Goal: Information Seeking & Learning: Learn about a topic

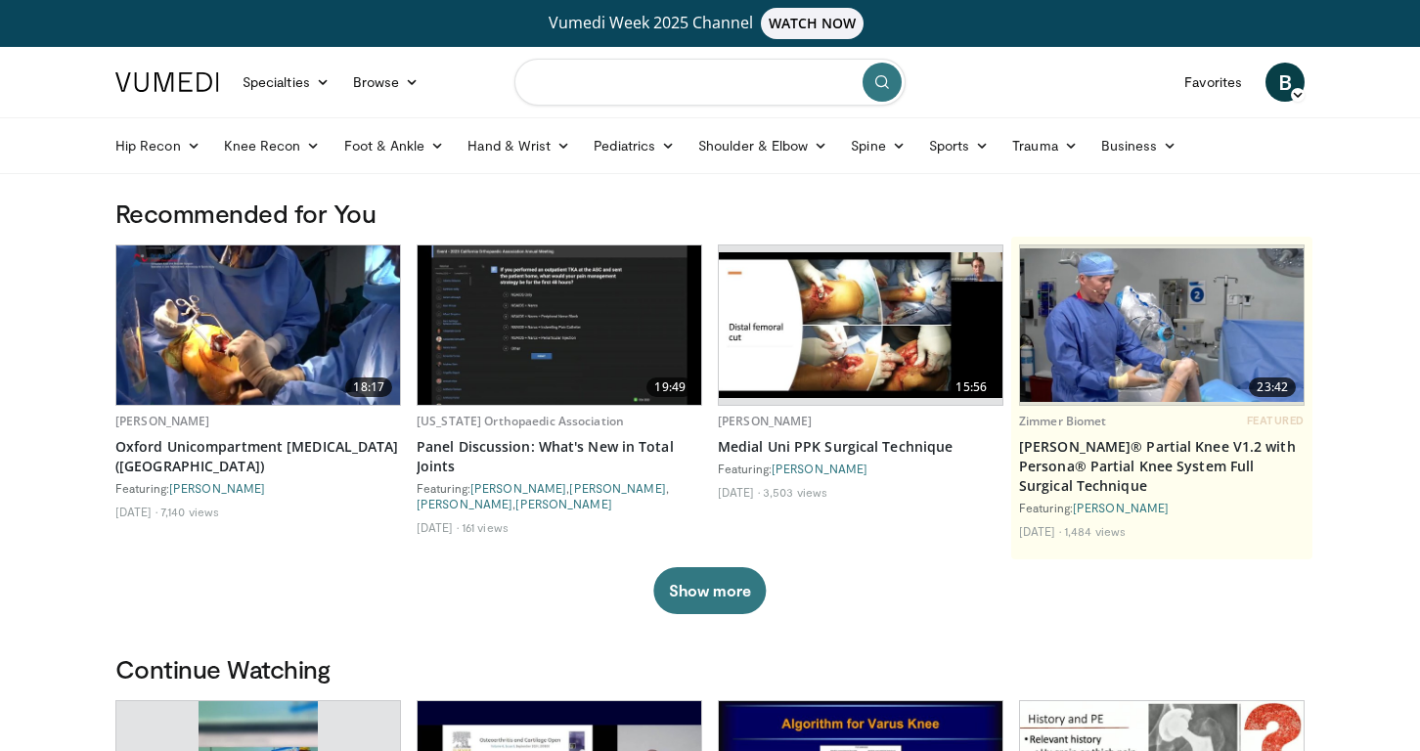
click at [656, 94] on input "Search topics, interventions" at bounding box center [710, 82] width 391 height 47
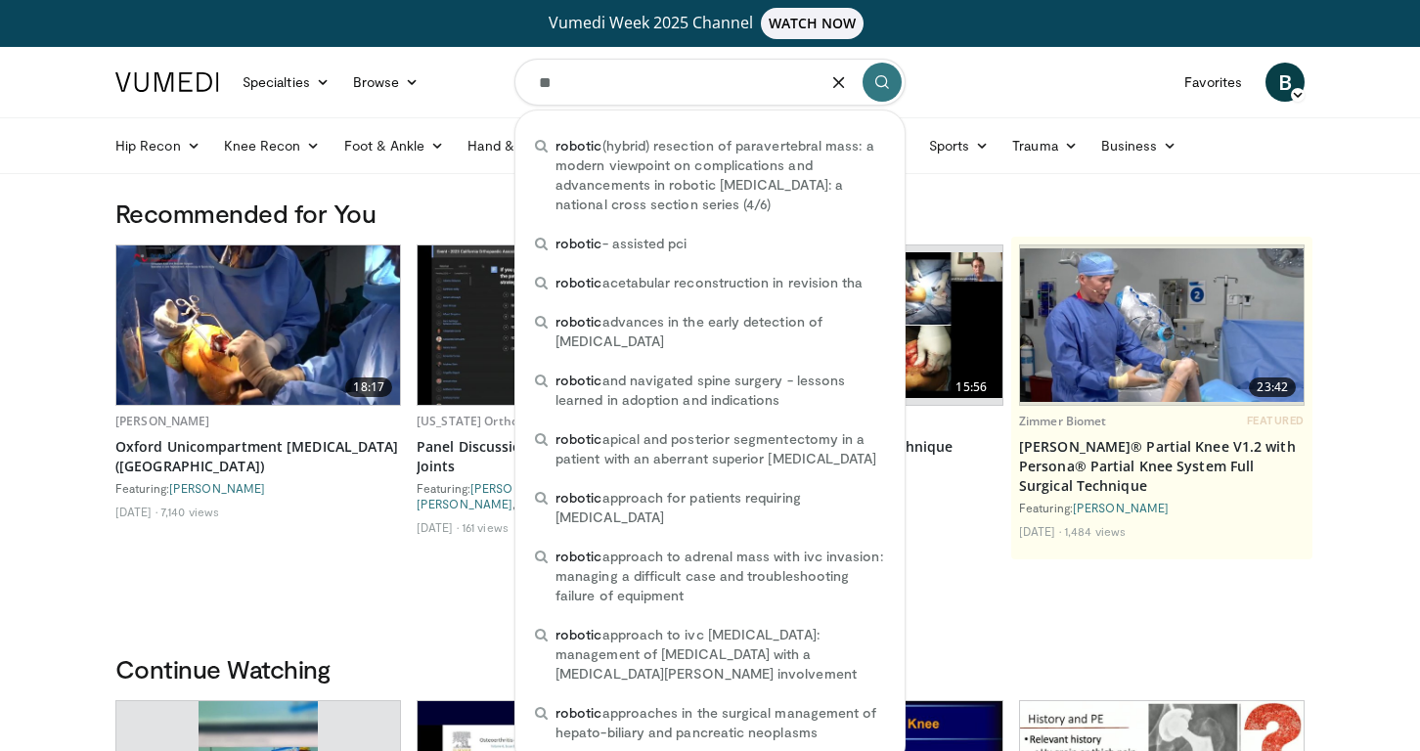
type input "*"
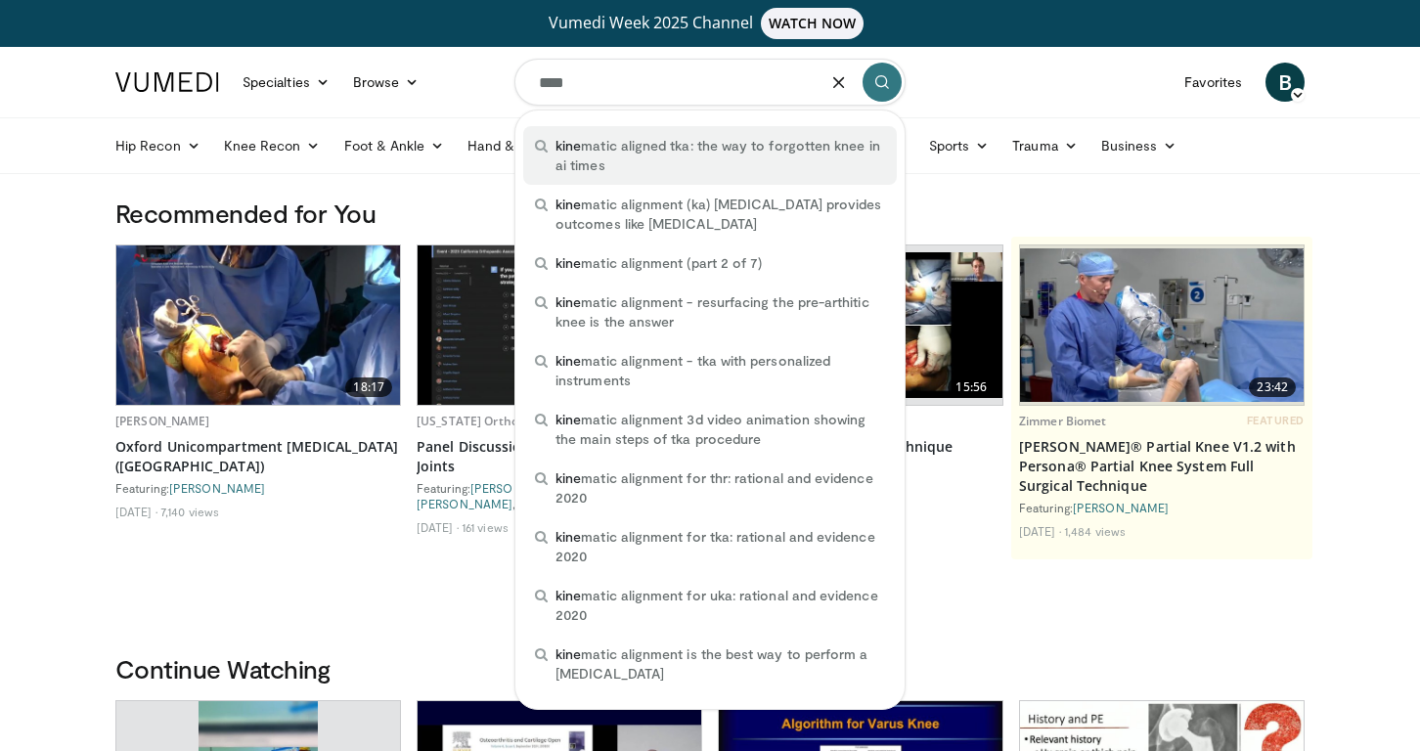
click at [667, 155] on span "kine matic aligned tka: the way to forgotten knee in ai times" at bounding box center [721, 155] width 330 height 39
type input "**********"
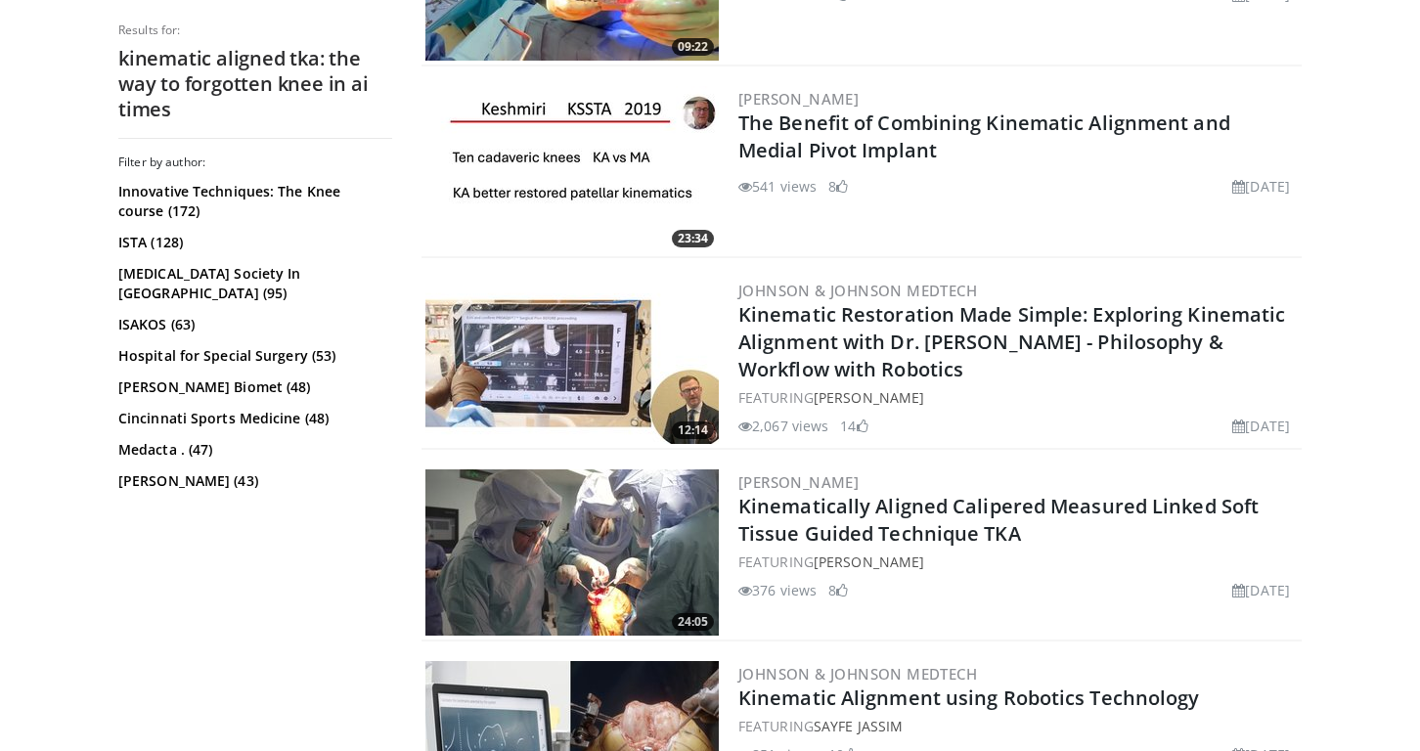
scroll to position [1322, 0]
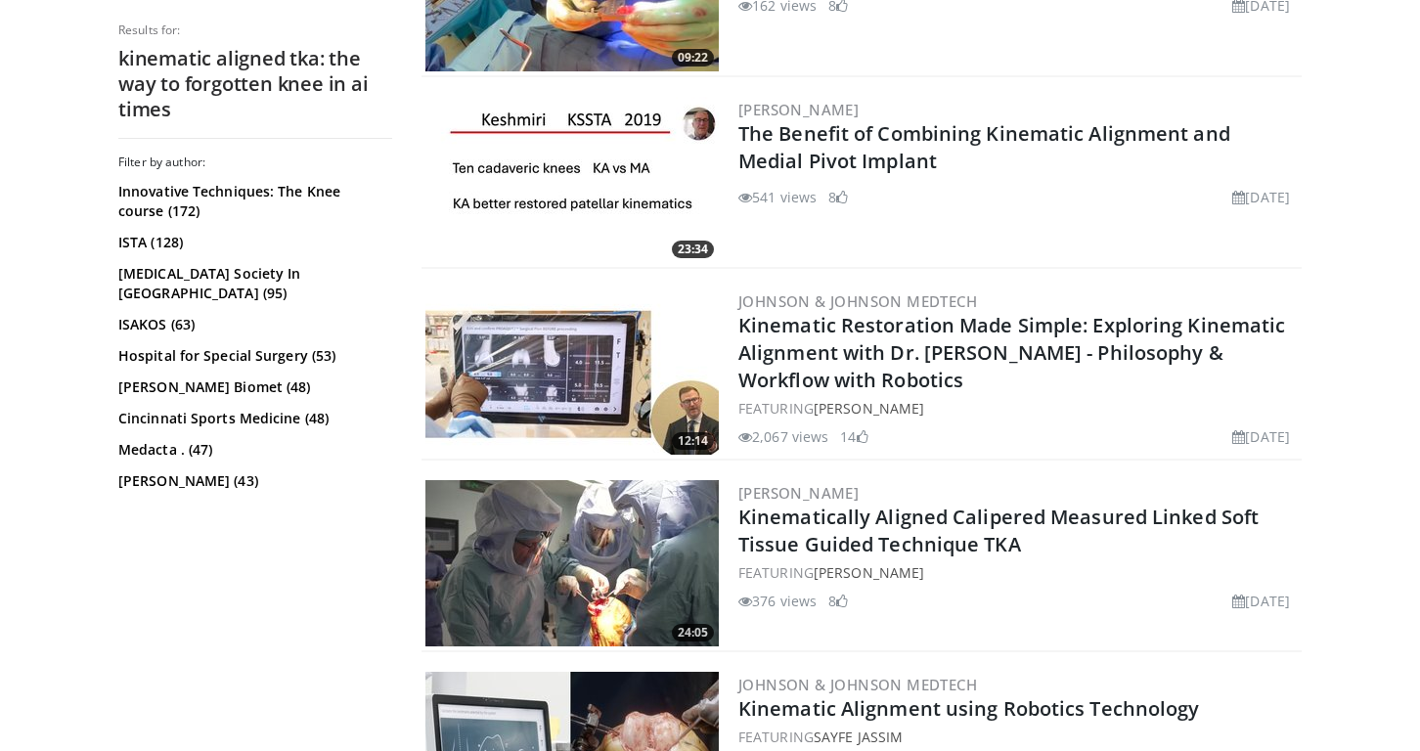
click at [602, 376] on img at bounding box center [572, 372] width 293 height 166
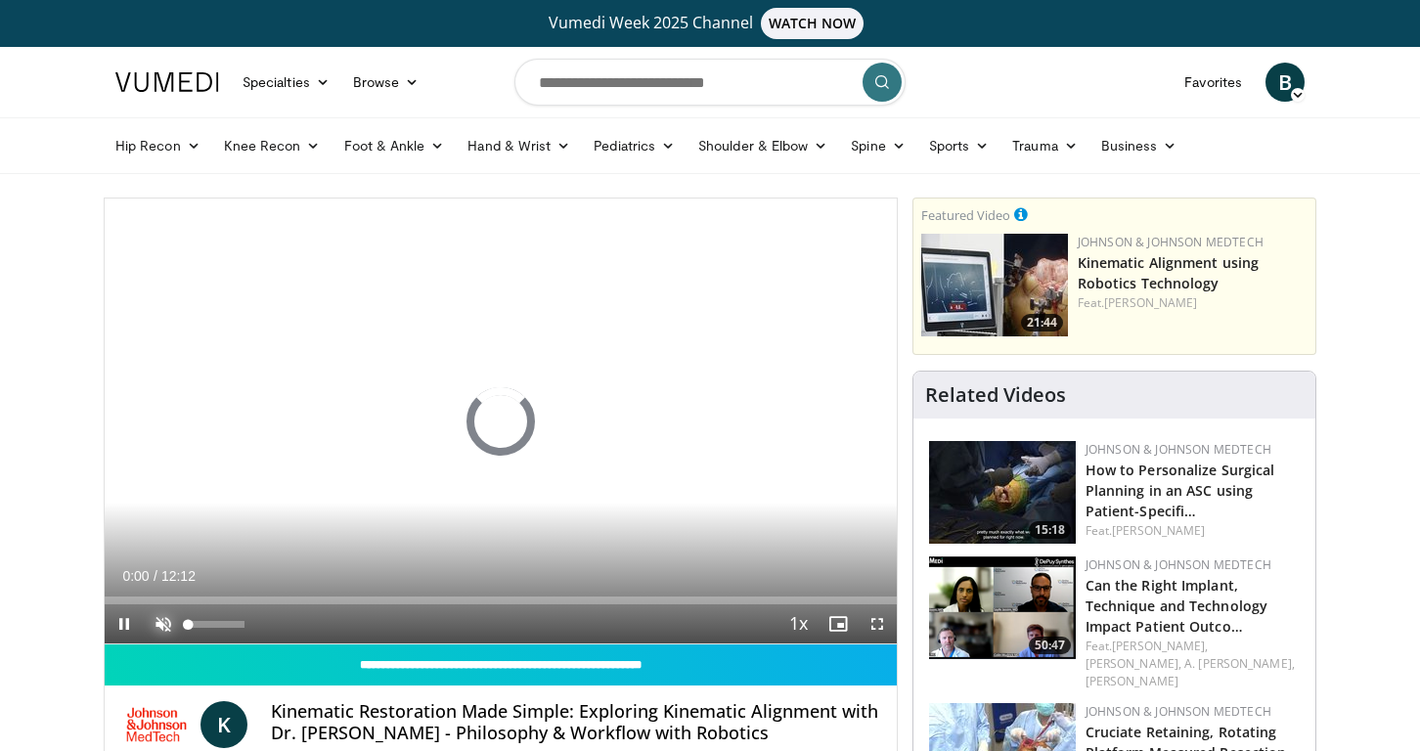
click at [159, 622] on span "Video Player" at bounding box center [163, 624] width 39 height 39
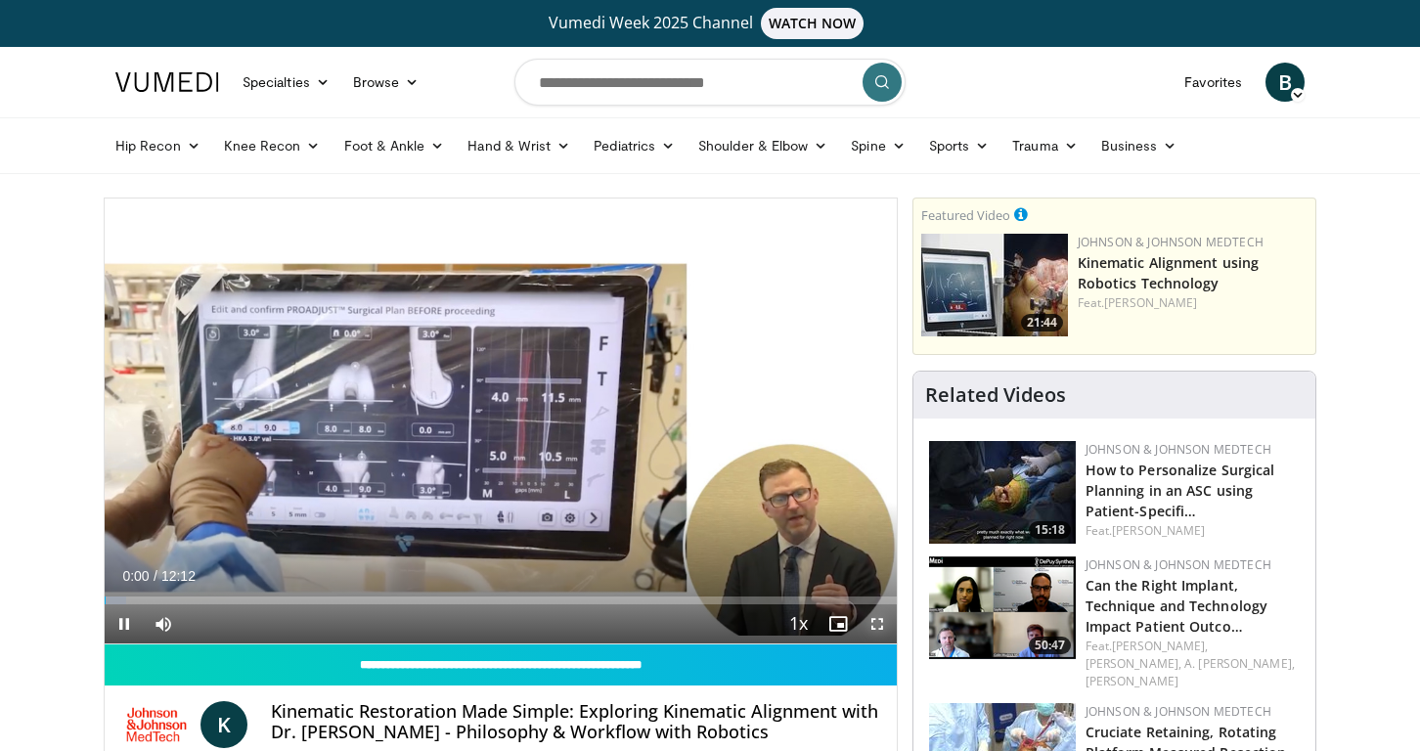
click at [878, 622] on span "Video Player" at bounding box center [877, 624] width 39 height 39
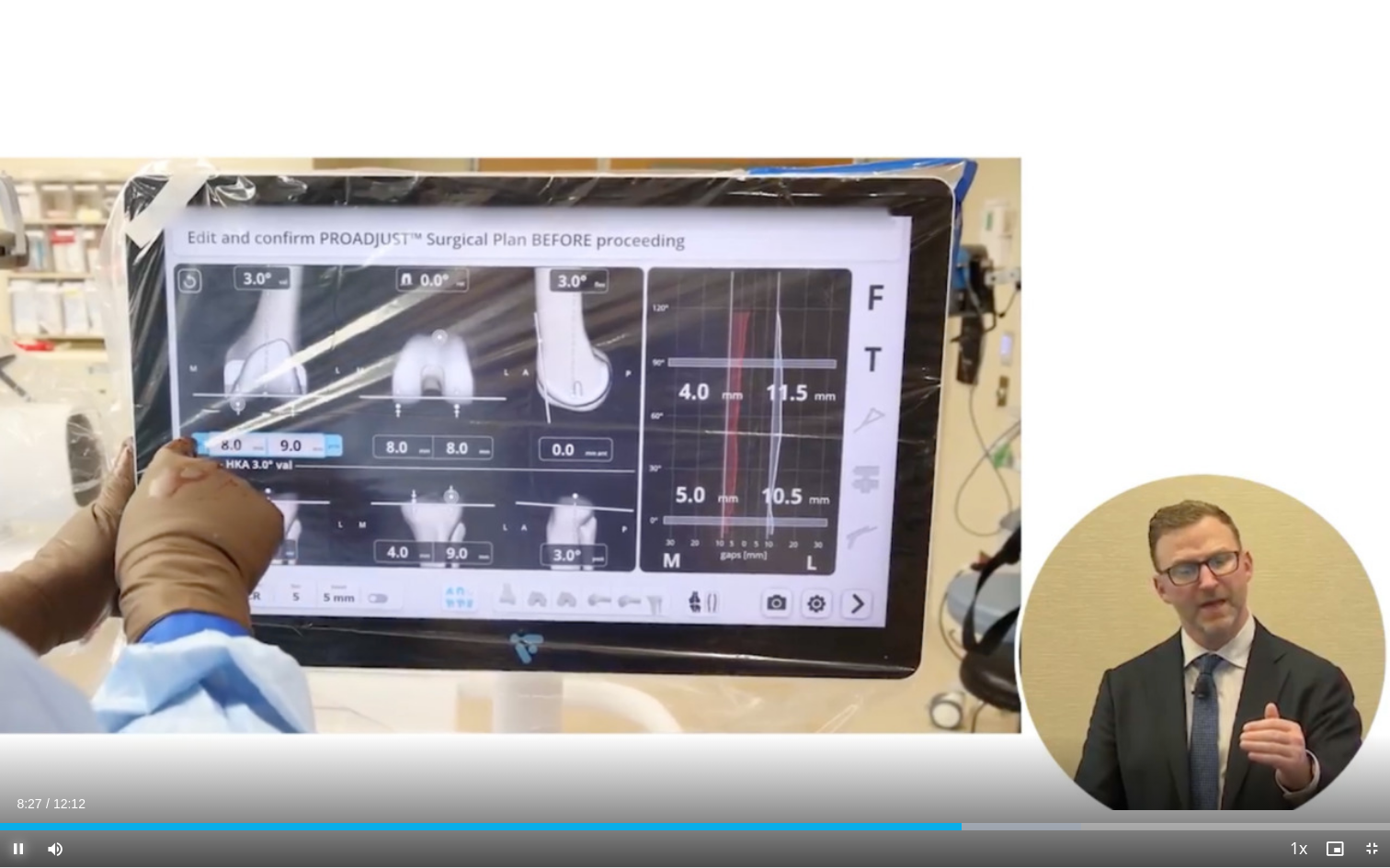
click at [19, 705] on span "Video Player" at bounding box center [18, 848] width 37 height 37
drag, startPoint x: 958, startPoint y: 829, endPoint x: 865, endPoint y: 829, distance: 93.0
click at [865, 705] on div "Loaded : 70.95% 07:36 07:36" at bounding box center [695, 827] width 1390 height 8
click at [935, 705] on div "Progress Bar" at bounding box center [936, 827] width 2 height 8
click at [21, 705] on span "Video Player" at bounding box center [18, 848] width 37 height 37
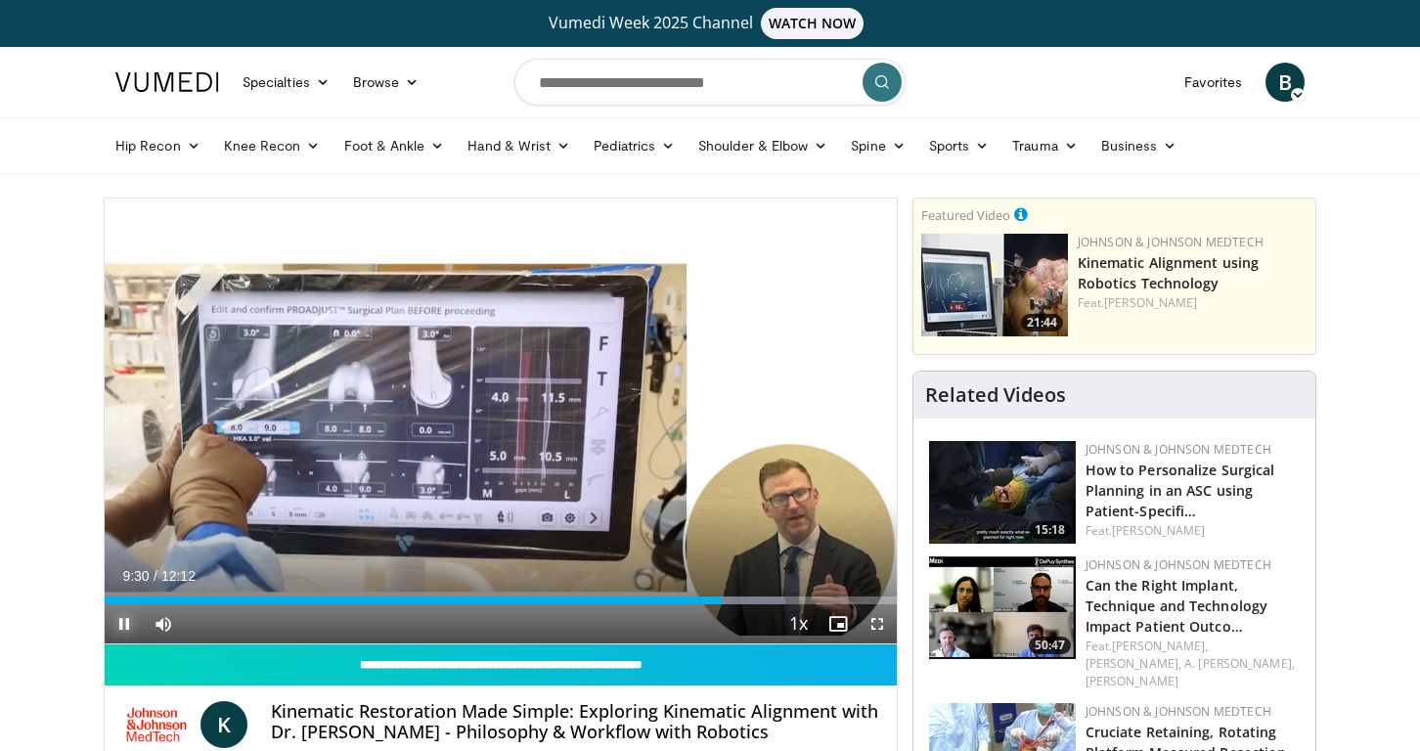
click at [124, 620] on span "Video Player" at bounding box center [124, 624] width 39 height 39
click at [560, 80] on input "Search topics, interventions" at bounding box center [710, 82] width 391 height 47
type input "**********"
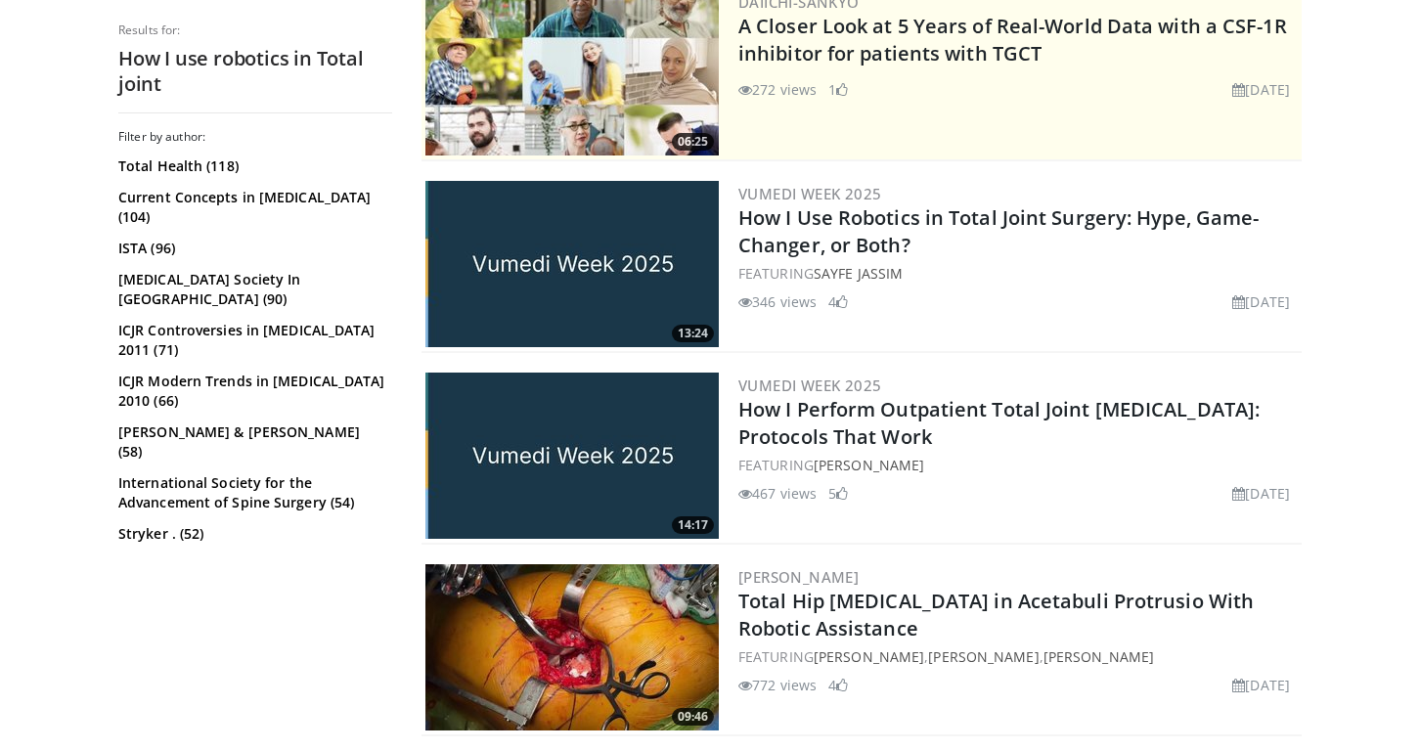
scroll to position [470, 0]
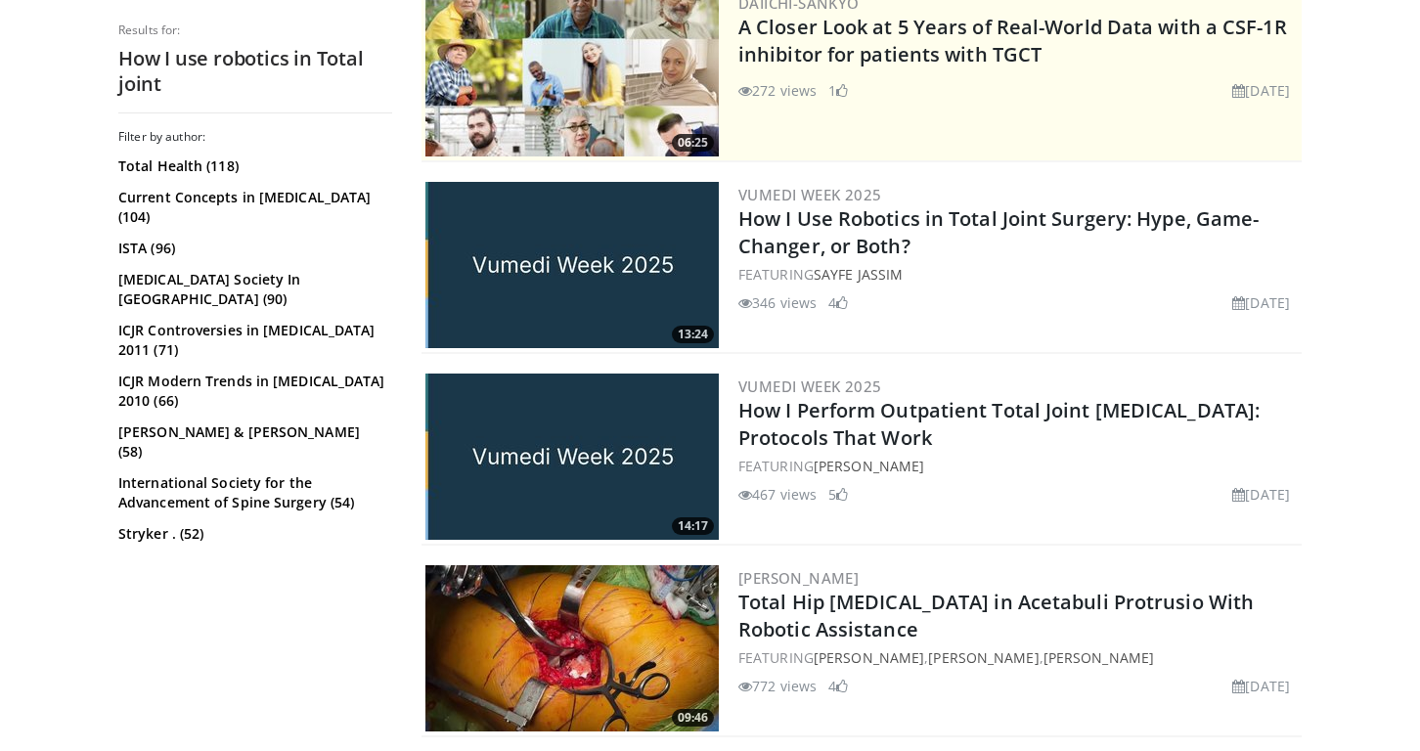
click at [605, 270] on img at bounding box center [572, 265] width 293 height 166
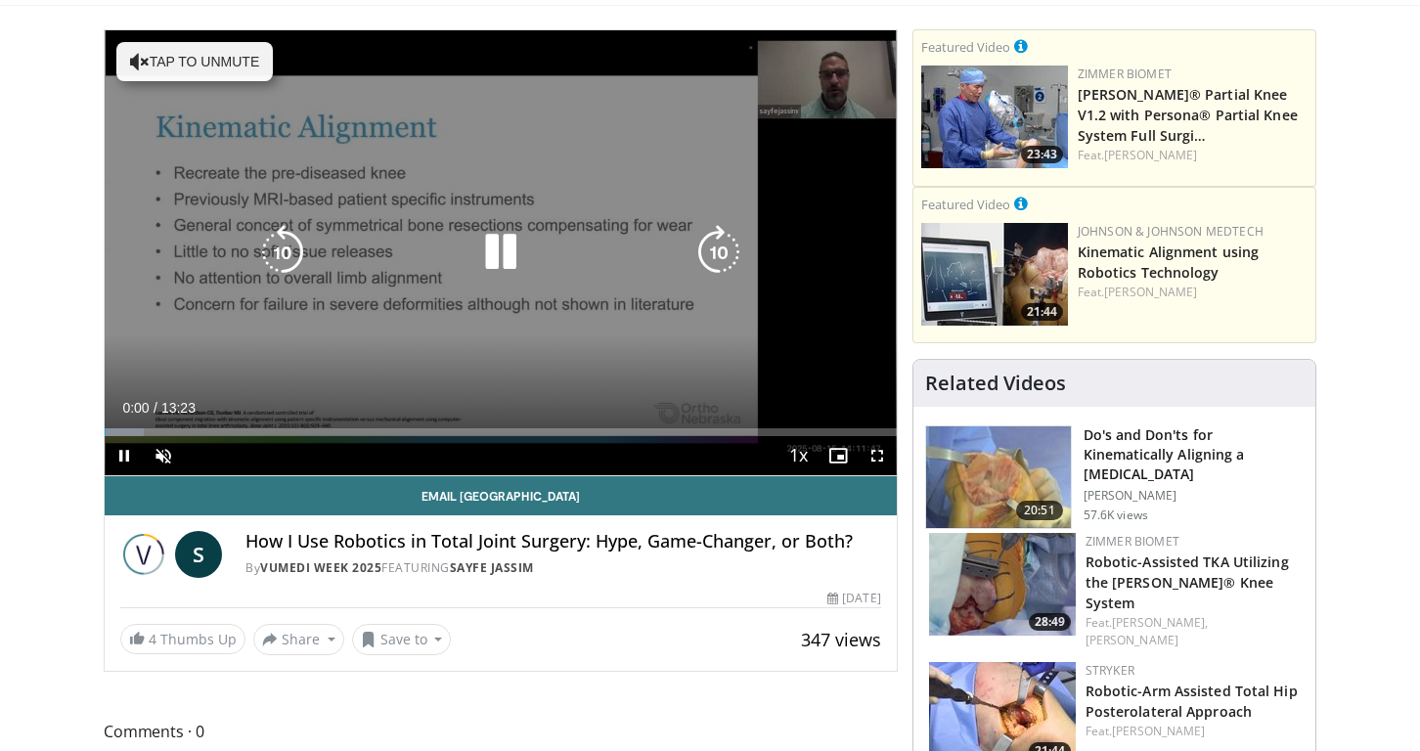
scroll to position [206, 0]
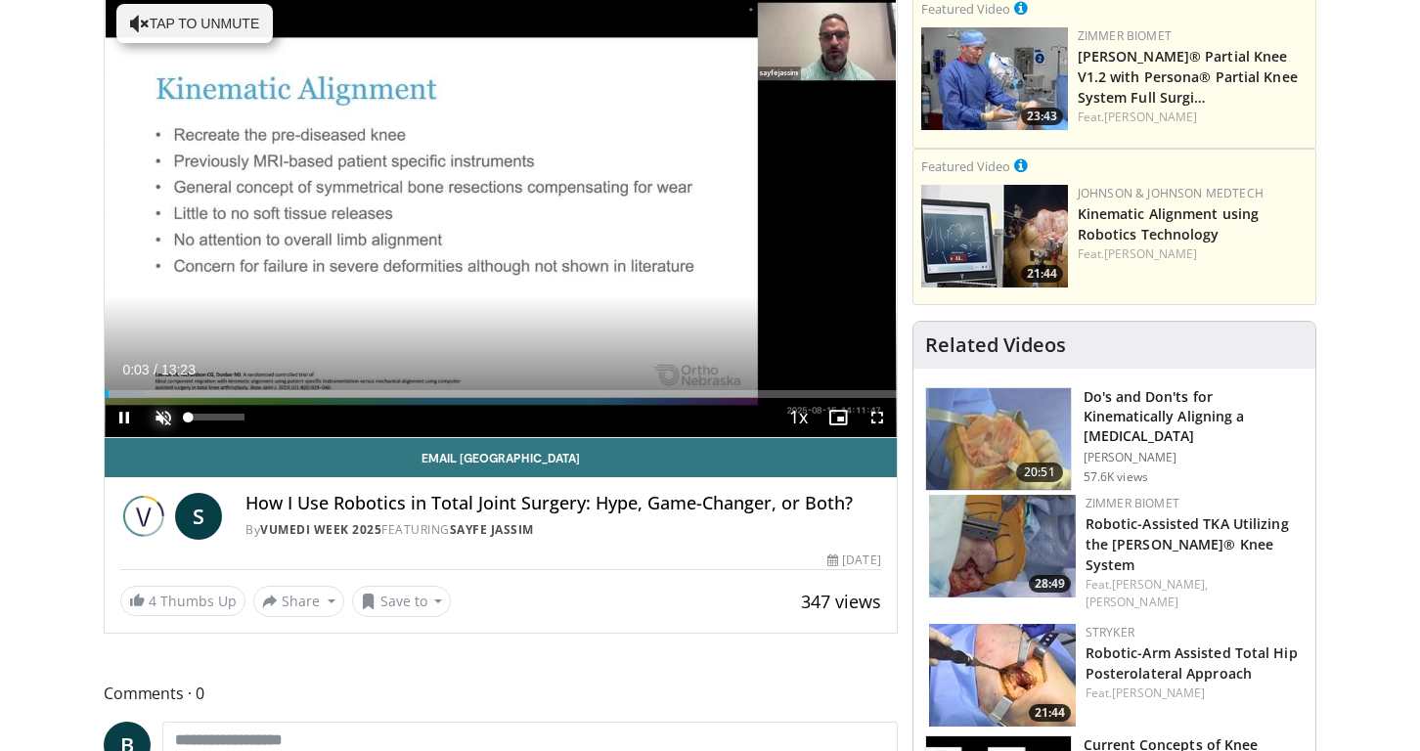
click at [162, 415] on span "Video Player" at bounding box center [163, 417] width 39 height 39
click at [877, 418] on span "Video Player" at bounding box center [877, 417] width 39 height 39
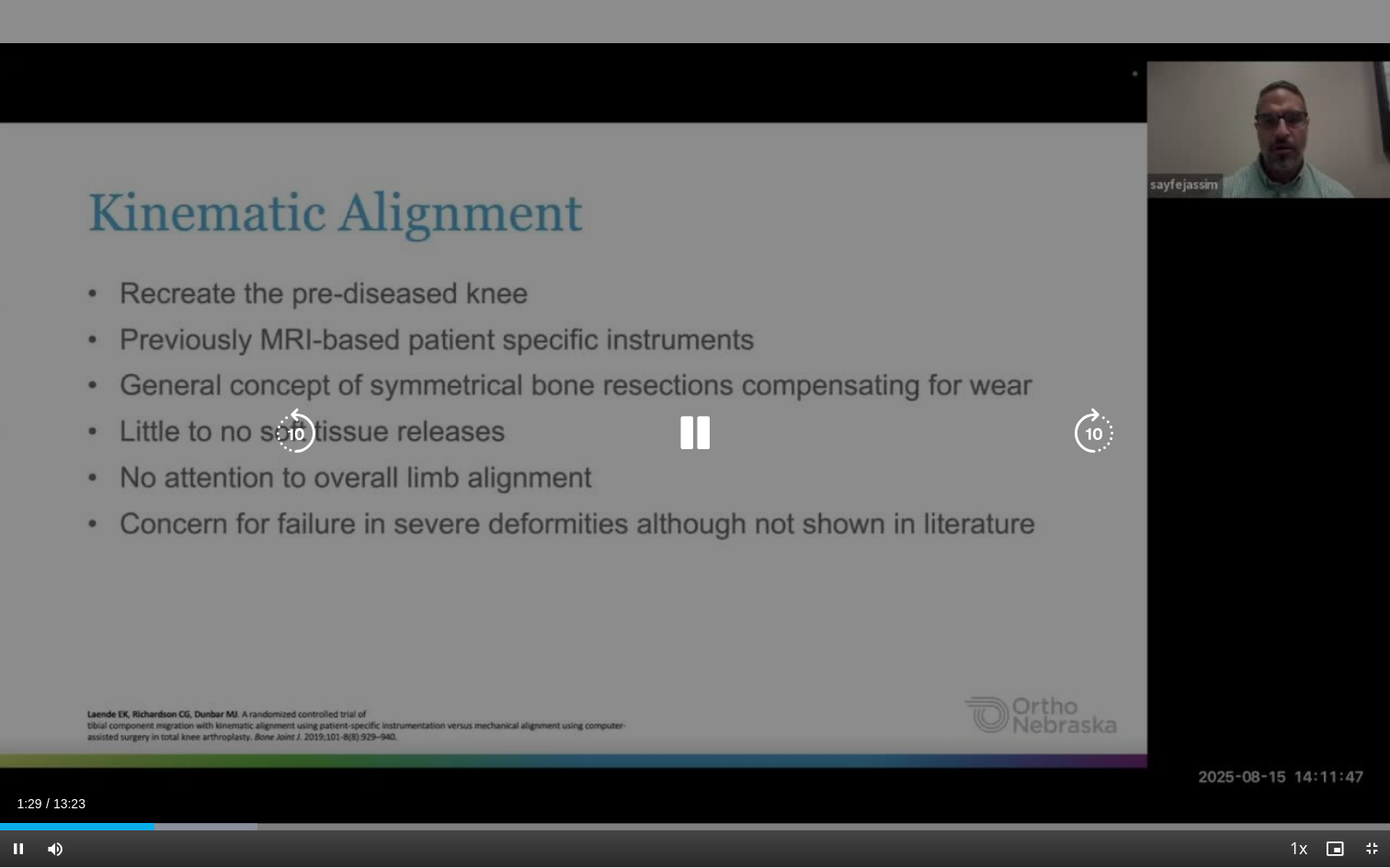
click at [706, 442] on icon "Video Player" at bounding box center [695, 433] width 52 height 52
click at [692, 426] on icon "Video Player" at bounding box center [695, 433] width 52 height 52
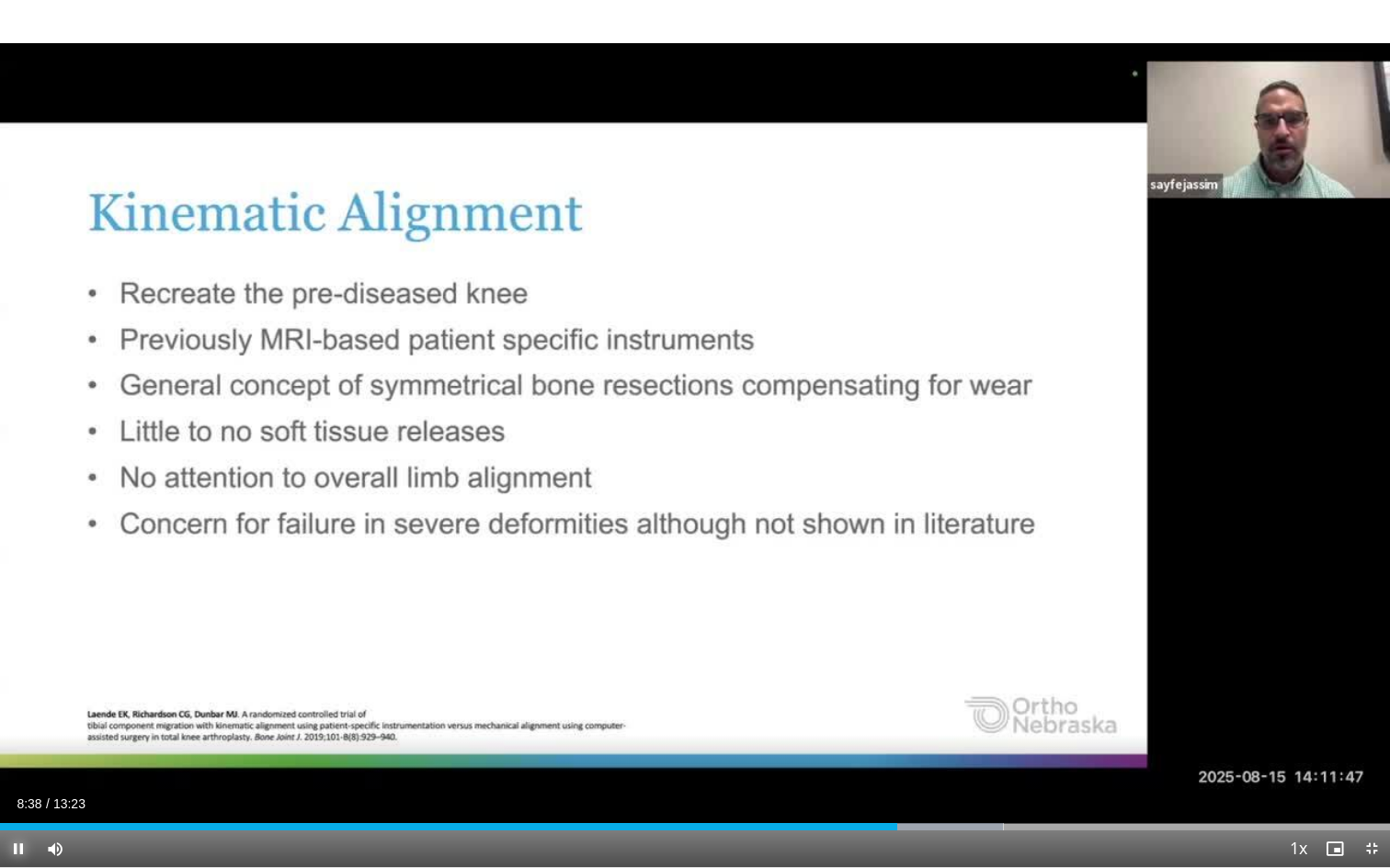
click at [21, 705] on span "Video Player" at bounding box center [18, 848] width 37 height 37
